Goal: Transaction & Acquisition: Book appointment/travel/reservation

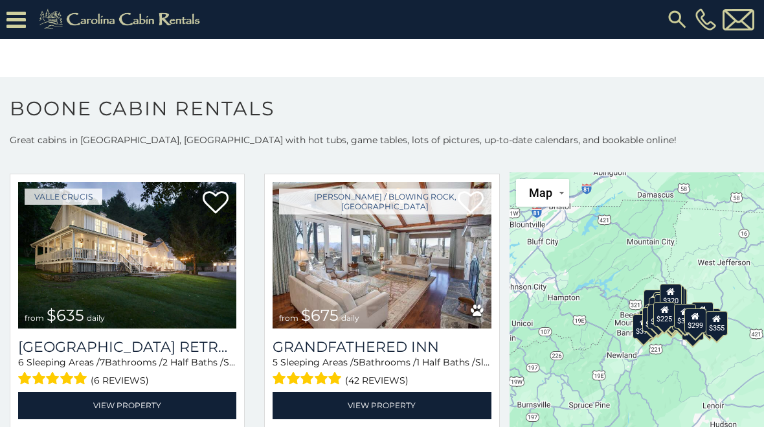
scroll to position [862, 0]
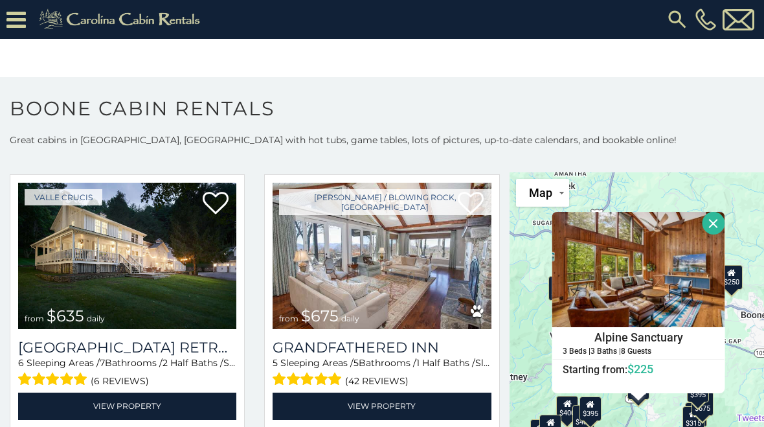
click at [694, 131] on h1 "Boone Cabin Rentals" at bounding box center [382, 114] width 764 height 37
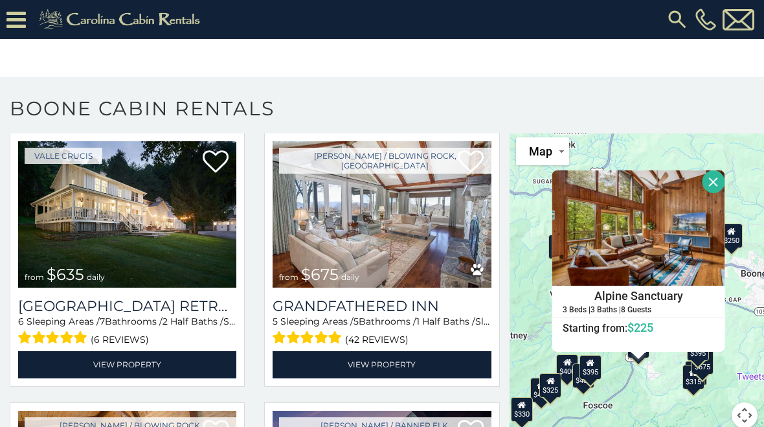
scroll to position [41, 0]
click at [717, 174] on button "Close" at bounding box center [713, 181] width 23 height 23
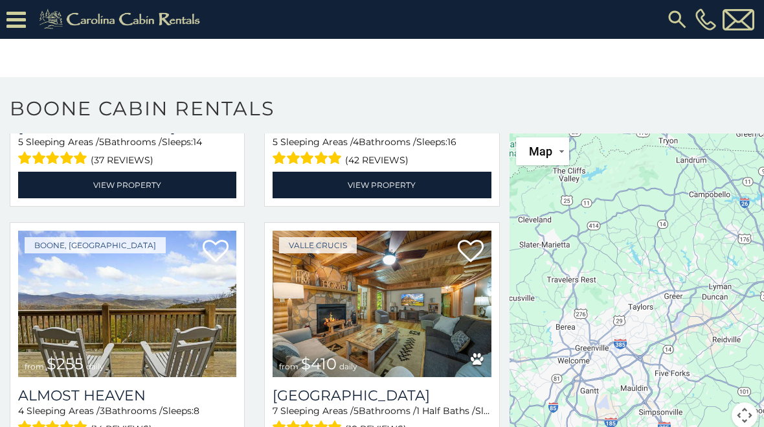
scroll to position [2409, 0]
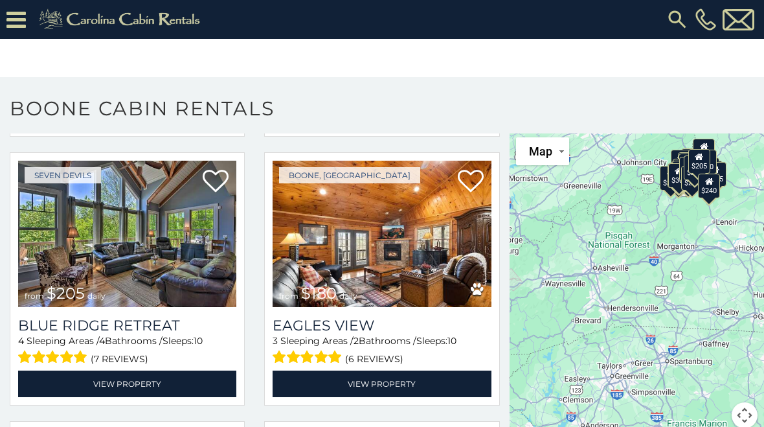
scroll to position [7025, 0]
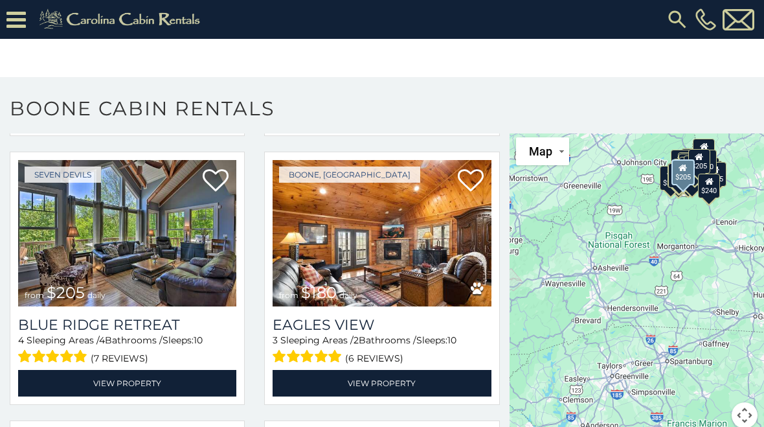
click at [150, 247] on img at bounding box center [127, 233] width 218 height 146
click at [159, 258] on img at bounding box center [127, 233] width 218 height 146
click at [161, 261] on img at bounding box center [127, 233] width 218 height 146
click at [159, 265] on img at bounding box center [127, 233] width 218 height 146
click at [137, 333] on h3 "Blue Ridge Retreat" at bounding box center [127, 324] width 218 height 17
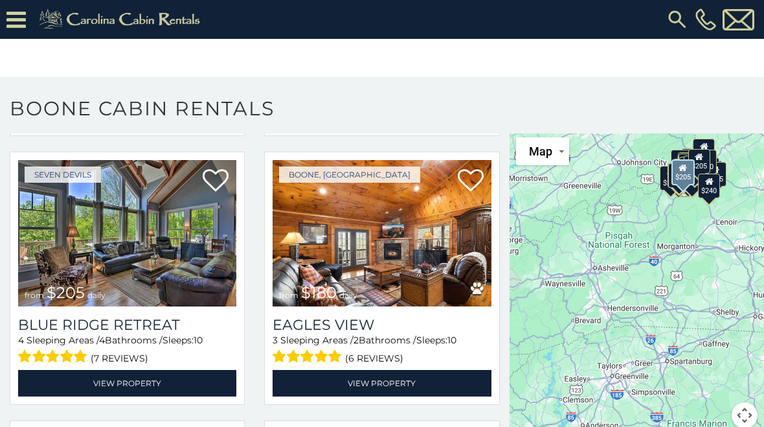
click at [150, 229] on img at bounding box center [127, 233] width 218 height 146
click at [135, 249] on img at bounding box center [127, 233] width 218 height 146
click at [128, 333] on h3 "Blue Ridge Retreat" at bounding box center [127, 324] width 218 height 17
click at [145, 333] on h3 "Blue Ridge Retreat" at bounding box center [127, 324] width 218 height 17
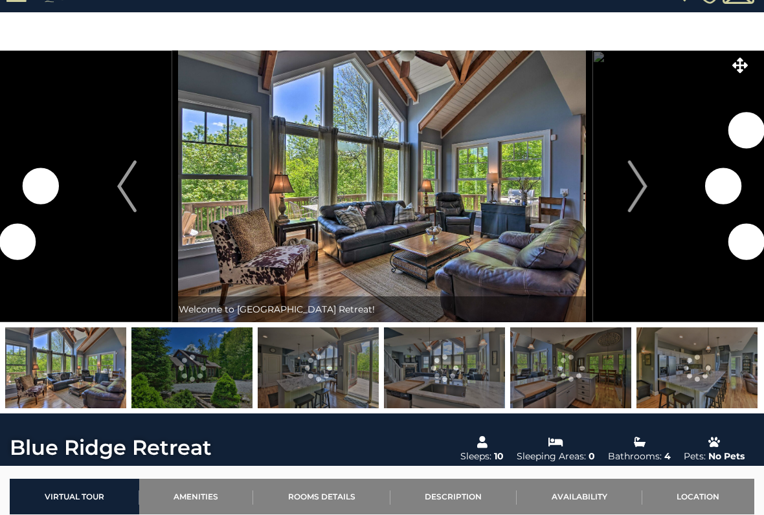
scroll to position [27, 0]
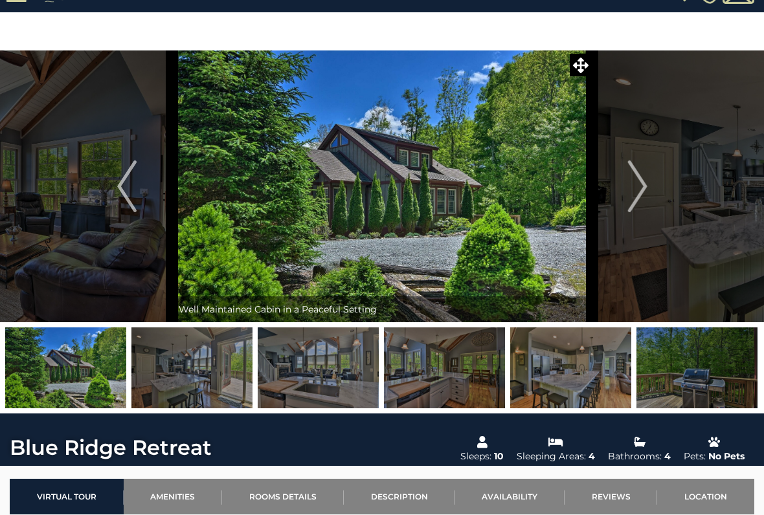
click at [645, 182] on img "Next" at bounding box center [636, 187] width 19 height 52
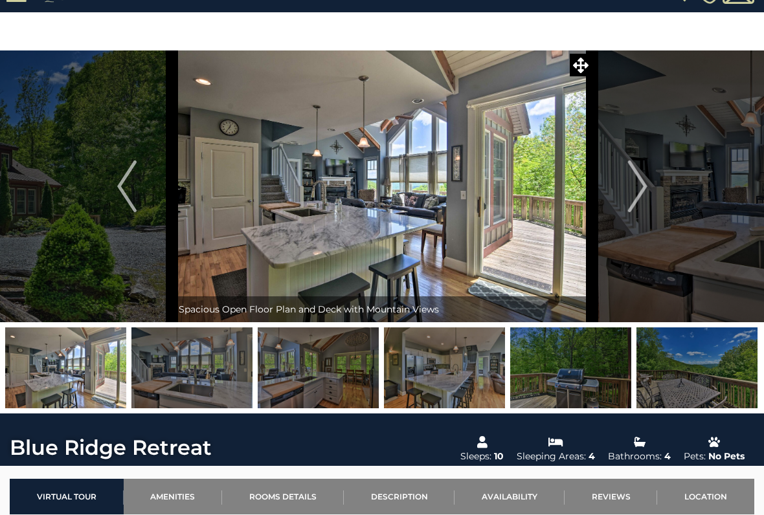
click at [641, 190] on img "Next" at bounding box center [636, 187] width 19 height 52
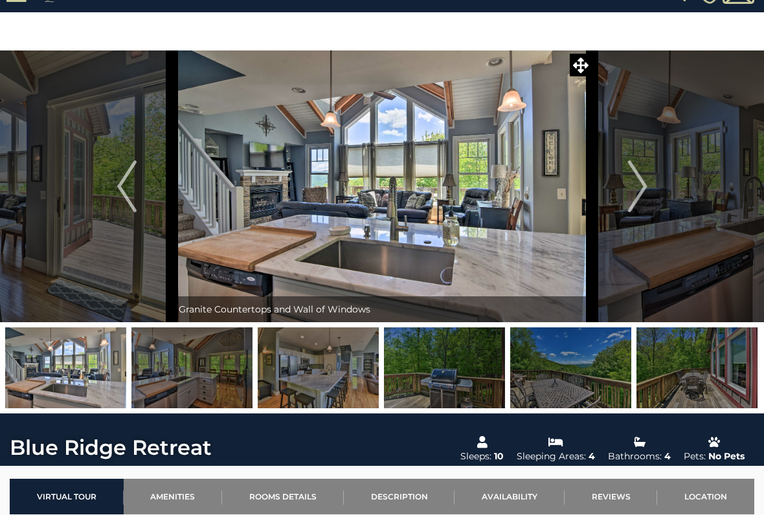
click at [635, 200] on img "Next" at bounding box center [636, 187] width 19 height 52
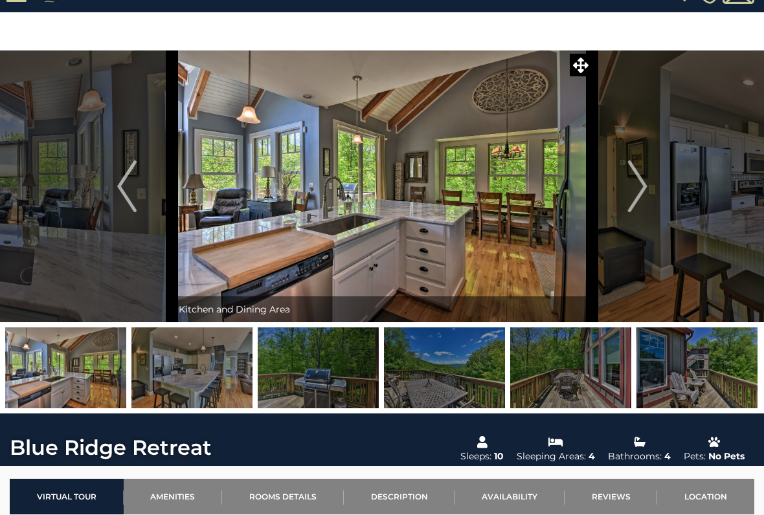
click at [629, 200] on img "Next" at bounding box center [636, 187] width 19 height 52
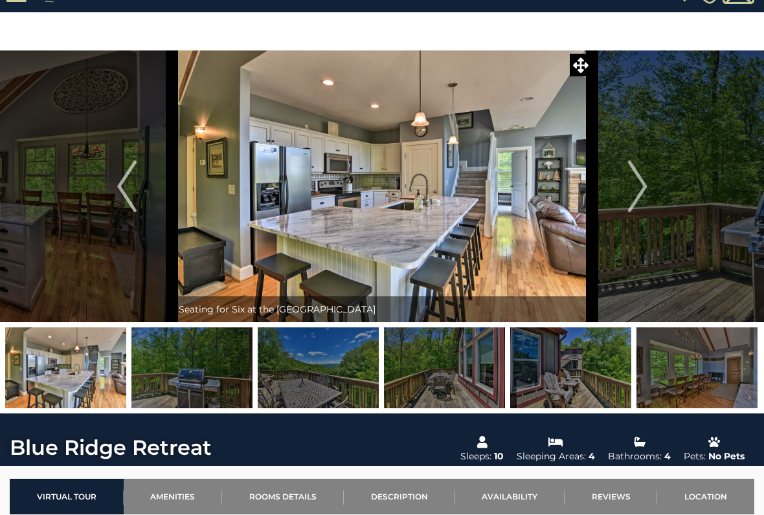
click at [640, 190] on img "Next" at bounding box center [636, 187] width 19 height 52
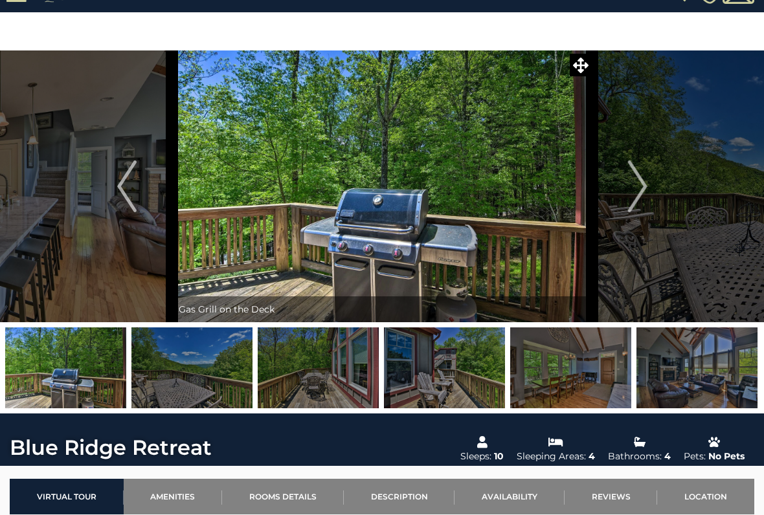
click at [636, 198] on img "Next" at bounding box center [636, 187] width 19 height 52
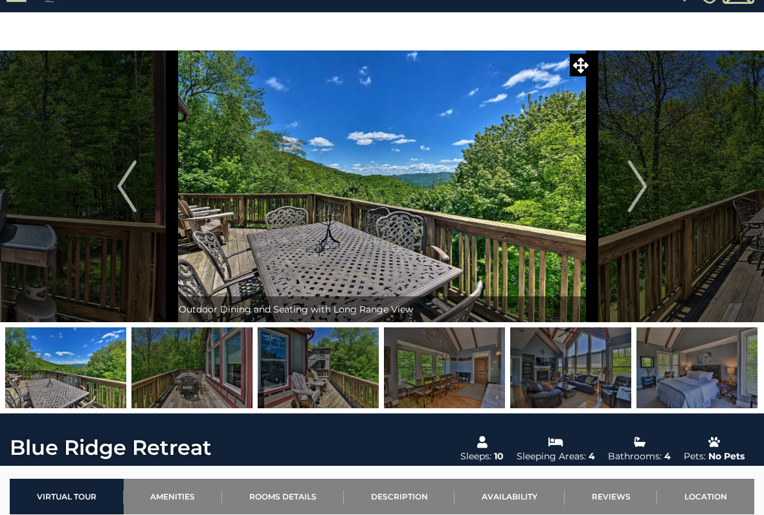
click at [643, 190] on img "Next" at bounding box center [636, 187] width 19 height 52
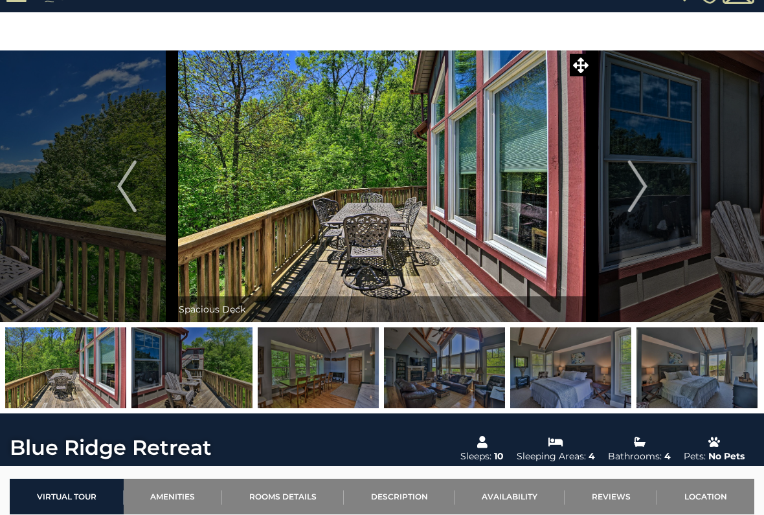
click at [644, 193] on img "Next" at bounding box center [636, 187] width 19 height 52
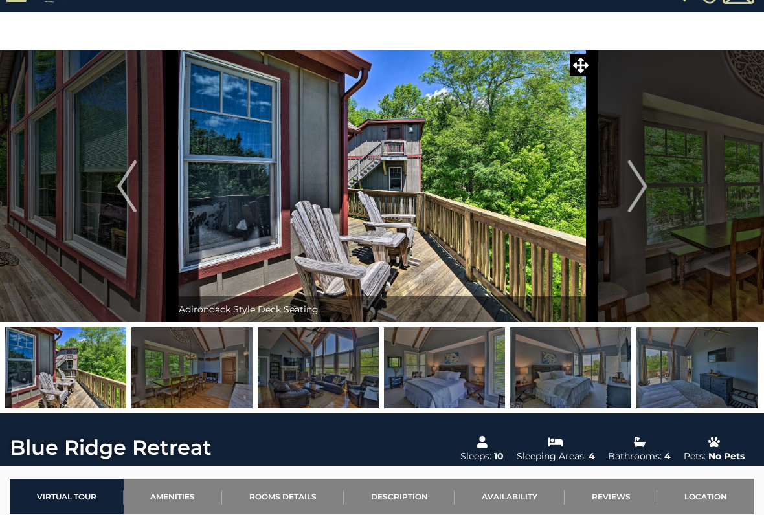
click at [641, 192] on img "Next" at bounding box center [636, 187] width 19 height 52
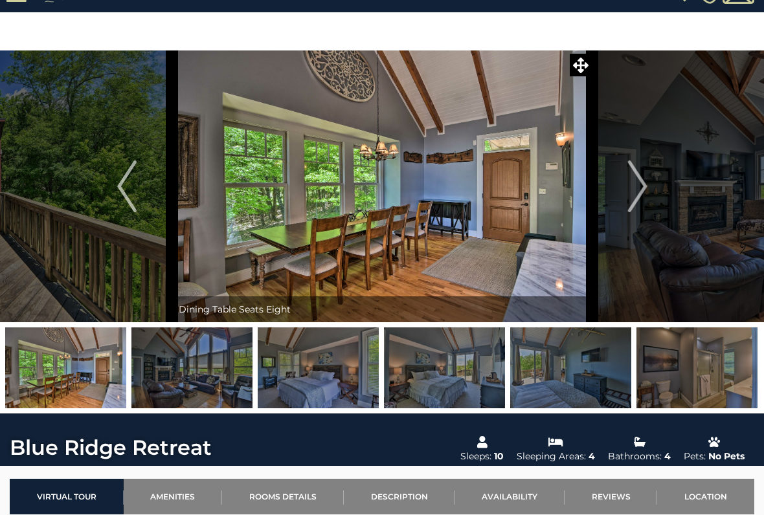
click at [645, 194] on img "Next" at bounding box center [636, 187] width 19 height 52
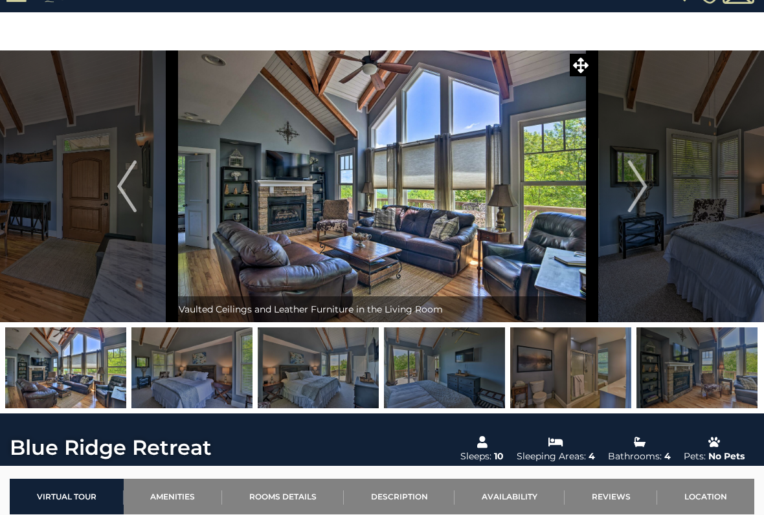
click at [645, 189] on img "Next" at bounding box center [636, 187] width 19 height 52
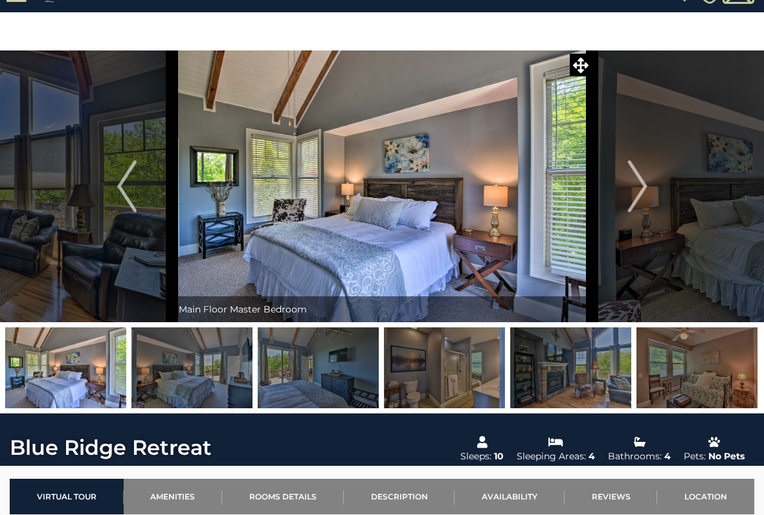
click at [653, 189] on button "Next" at bounding box center [637, 186] width 91 height 272
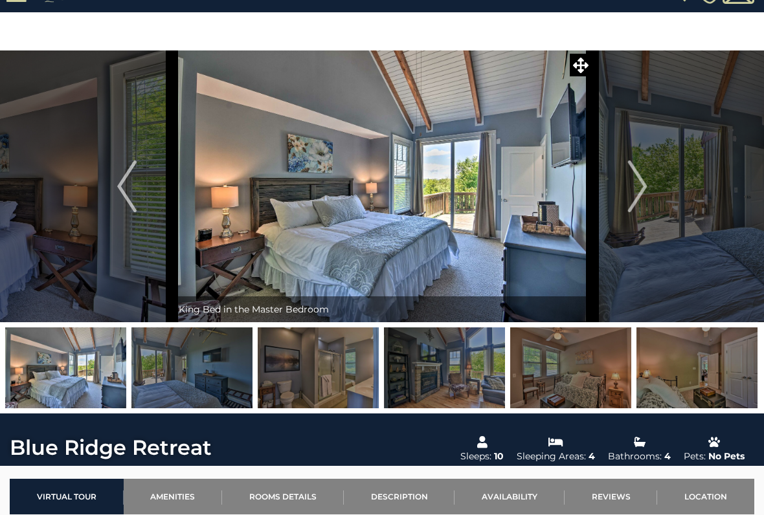
click at [650, 186] on button "Next" at bounding box center [637, 186] width 91 height 272
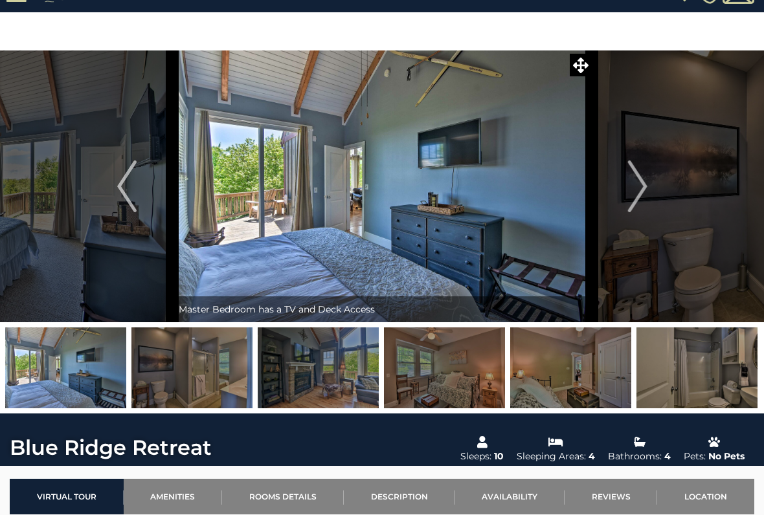
click at [649, 189] on button "Next" at bounding box center [637, 186] width 91 height 272
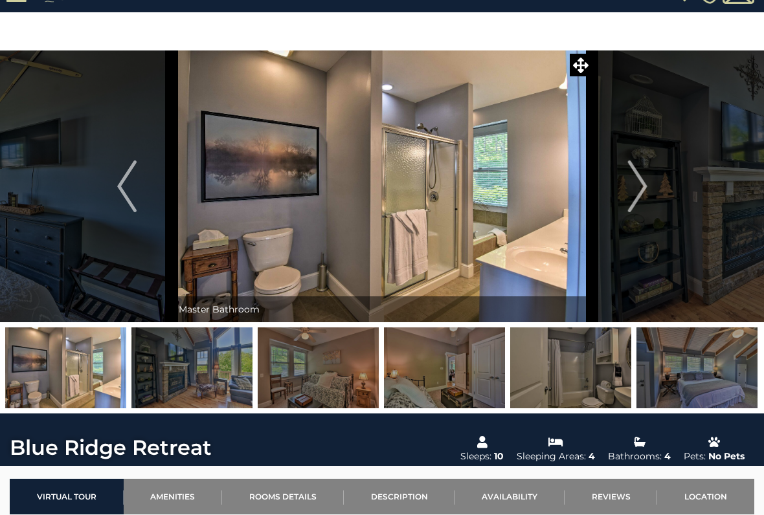
click at [647, 185] on img "Next" at bounding box center [636, 187] width 19 height 52
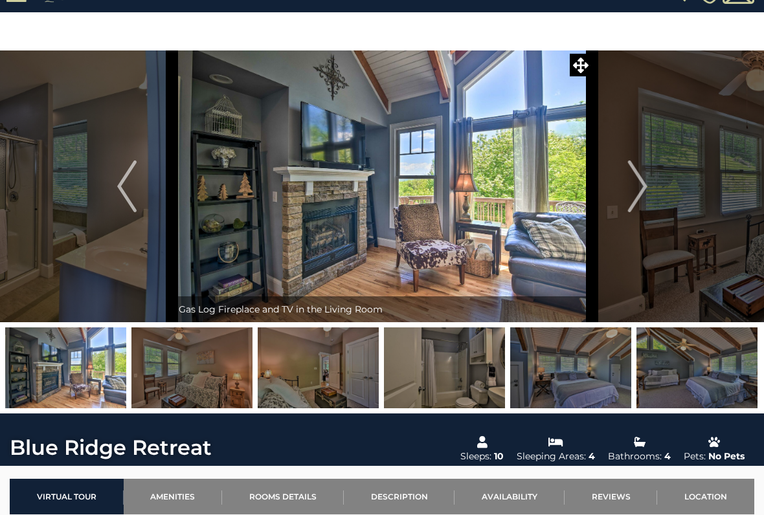
click at [647, 183] on img "Next" at bounding box center [636, 187] width 19 height 52
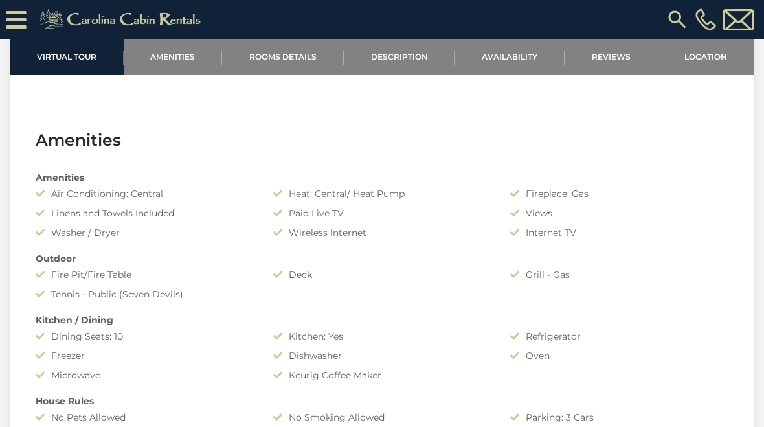
scroll to position [800, 0]
